Goal: Transaction & Acquisition: Purchase product/service

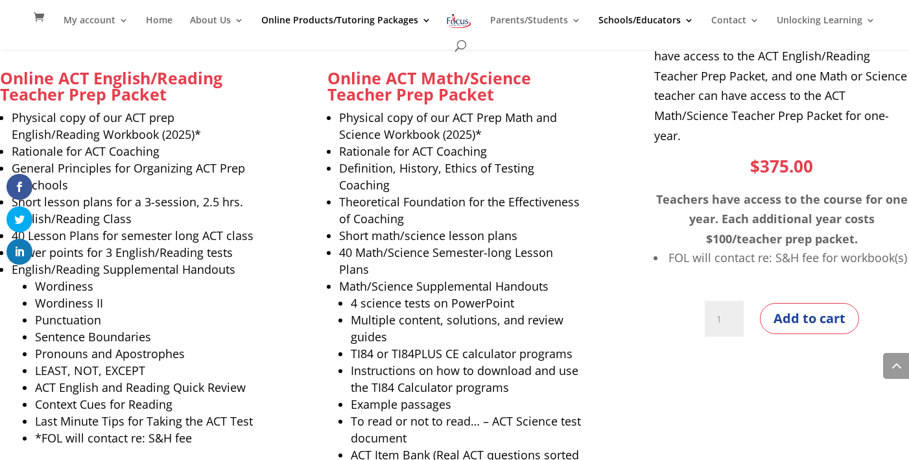
scroll to position [1010, 0]
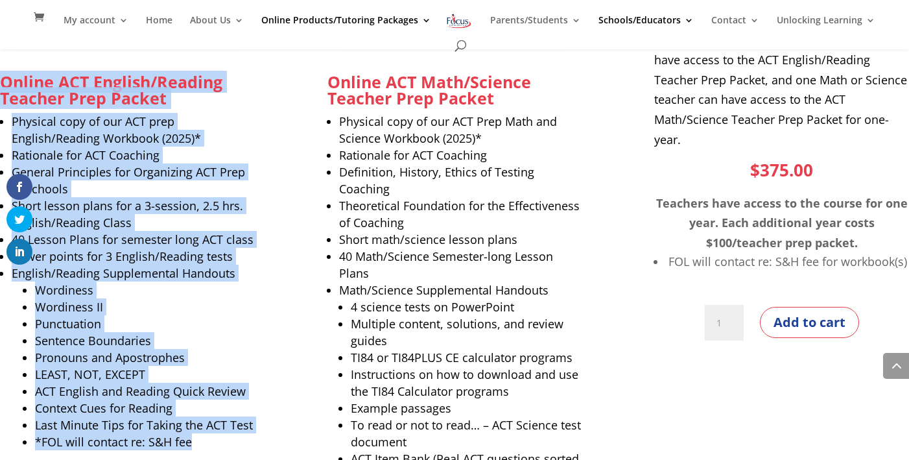
drag, startPoint x: 156, startPoint y: 329, endPoint x: 4, endPoint y: 80, distance: 291.6
click at [4, 80] on div "Online ACT English/Reading Teacher Prep Packet Physical copy of our ACT prep En…" at bounding box center [127, 263] width 255 height 739
copy div "Online ACT English/Reading Teacher Prep Packet Physical copy of our ACT prep En…"
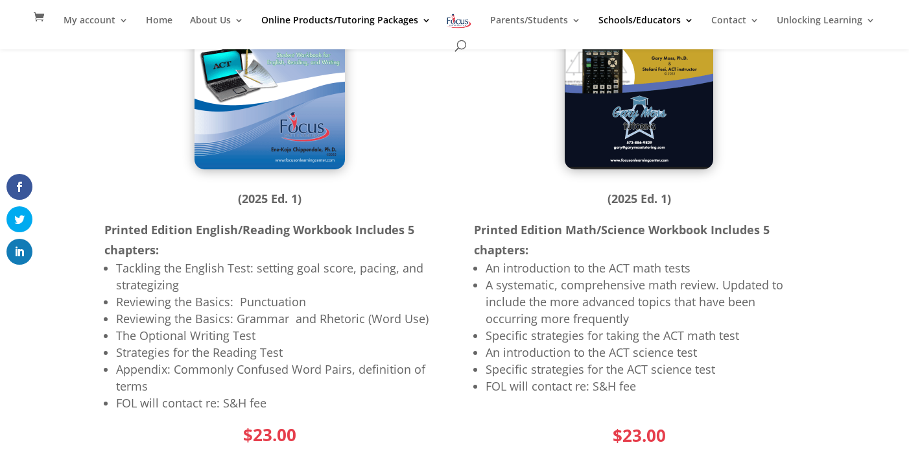
scroll to position [255, 0]
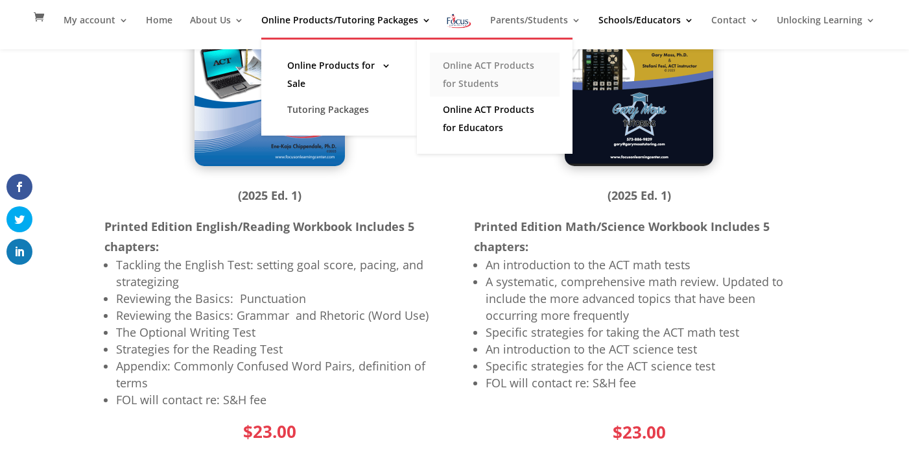
click at [463, 66] on link "Online ACT Products for Students" at bounding box center [495, 75] width 130 height 44
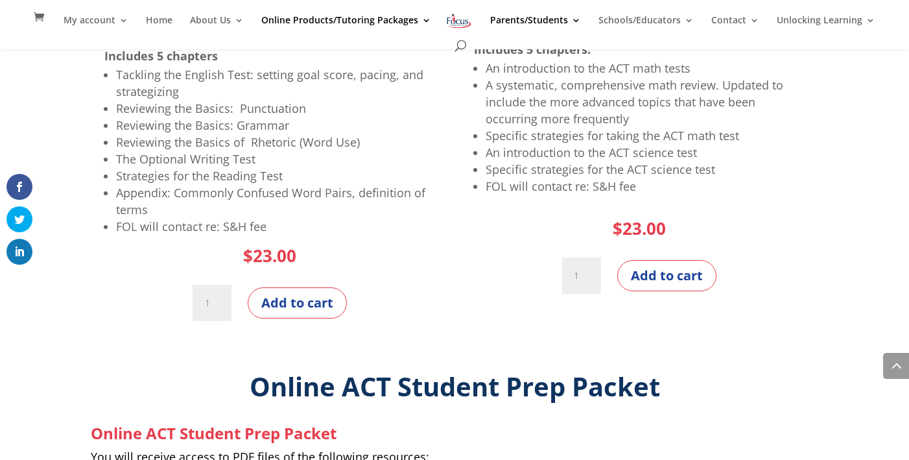
scroll to position [979, 0]
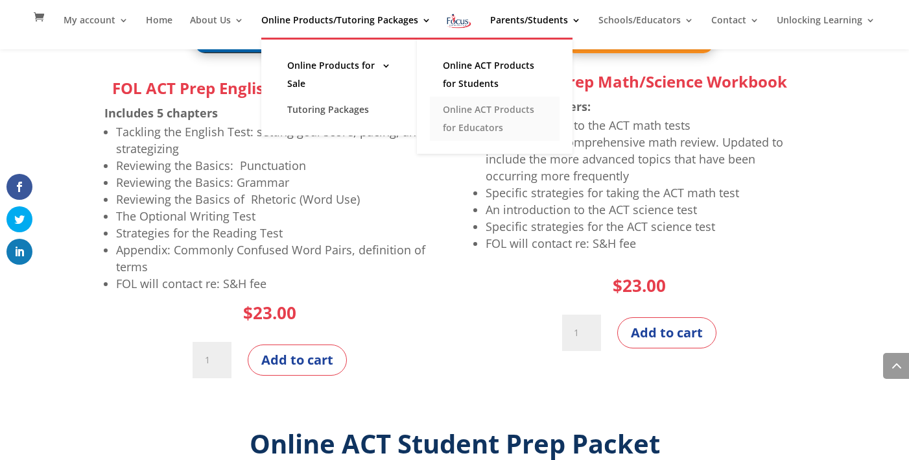
click at [443, 110] on link "Online ACT Products for Educators" at bounding box center [495, 119] width 130 height 44
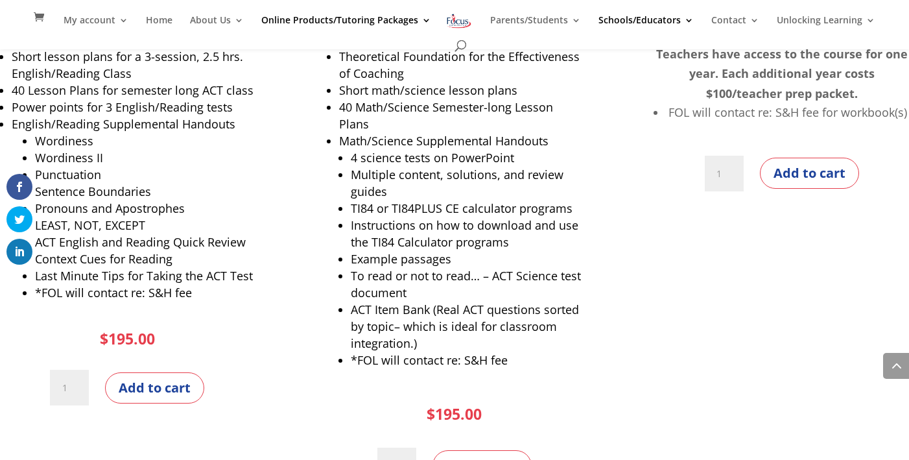
scroll to position [1159, 0]
click at [147, 382] on button "Add to cart" at bounding box center [154, 388] width 99 height 31
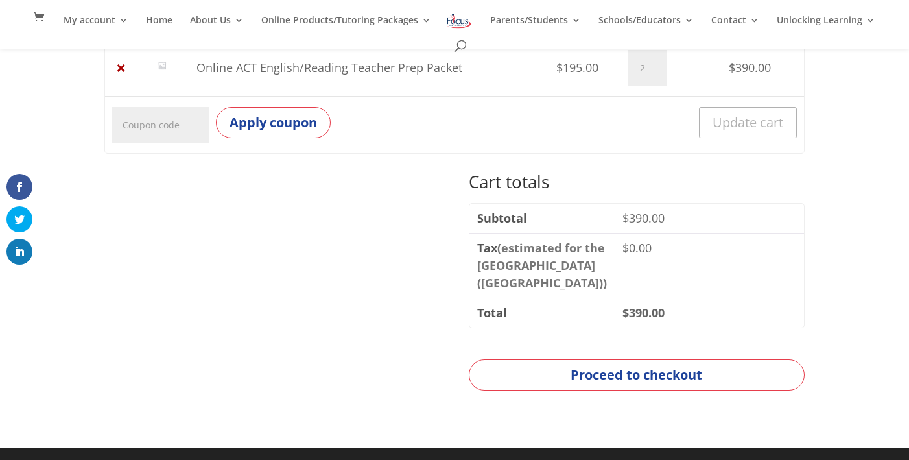
scroll to position [268, 0]
